Goal: Check status: Check status

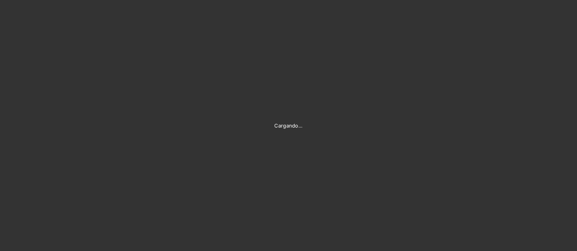
type input "[PERSON_NAME][EMAIL_ADDRESS][PERSON_NAME][DOMAIN_NAME]"
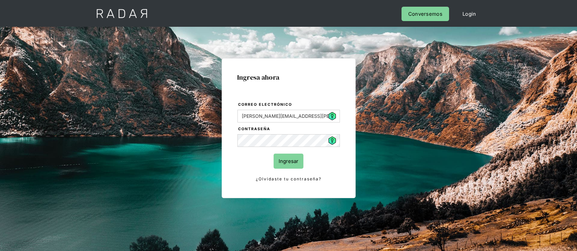
click at [288, 158] on input "Ingresar" at bounding box center [289, 161] width 30 height 15
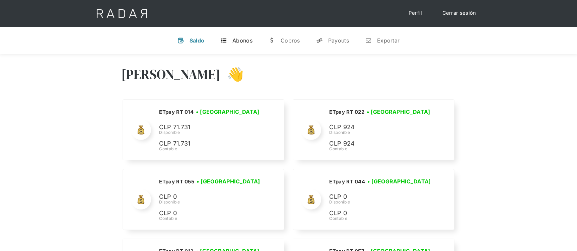
click at [230, 43] on link "t Abonos" at bounding box center [236, 40] width 43 height 17
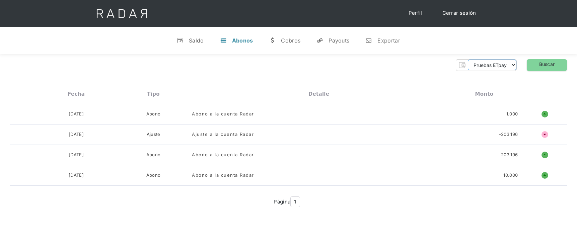
click at [512, 68] on select "Pruebas ETpay Cuenta 1.000 Cuenta 1.001 Cuenta 1.002 Cuenta 1.003 Cuenta 1.004 …" at bounding box center [492, 65] width 49 height 11
select select "etpay-rt-012"
click at [468, 60] on select "Pruebas ETpay Cuenta 1.000 Cuenta 1.001 Cuenta 1.002 Cuenta 1.003 Cuenta 1.004 …" at bounding box center [492, 65] width 49 height 11
click at [542, 65] on link "Buscar" at bounding box center [547, 65] width 40 height 12
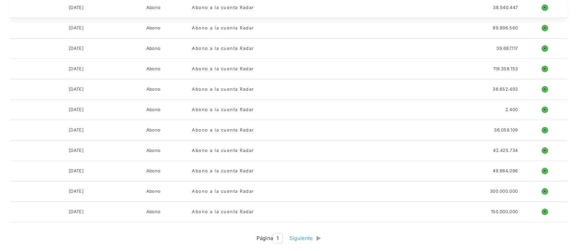
scroll to position [1019, 0]
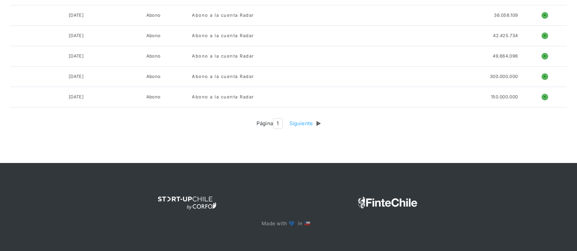
click at [322, 123] on div "Siguiente" at bounding box center [307, 124] width 35 height 8
click at [310, 125] on div "Siguiente" at bounding box center [303, 124] width 27 height 8
click at [316, 124] on div "Siguiente" at bounding box center [319, 124] width 27 height 8
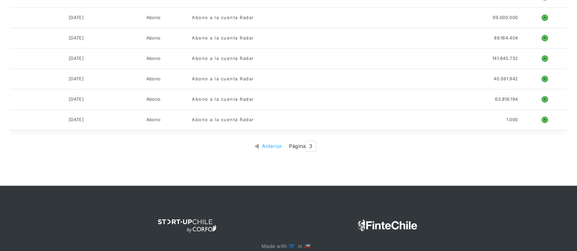
scroll to position [352, 0]
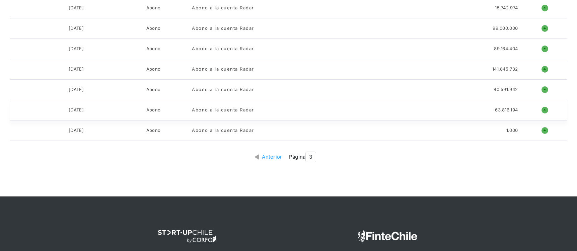
click at [543, 110] on h1 "o" at bounding box center [545, 110] width 7 height 7
click at [545, 109] on h1 "o" at bounding box center [545, 110] width 7 height 7
click at [545, 111] on h1 "o" at bounding box center [545, 110] width 7 height 7
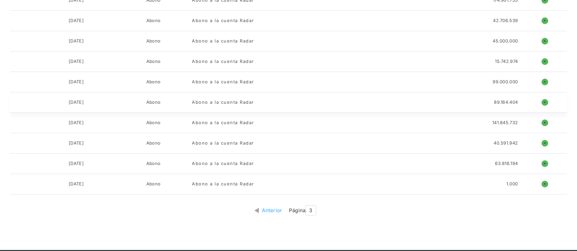
scroll to position [235, 0]
